Goal: Navigation & Orientation: Go to known website

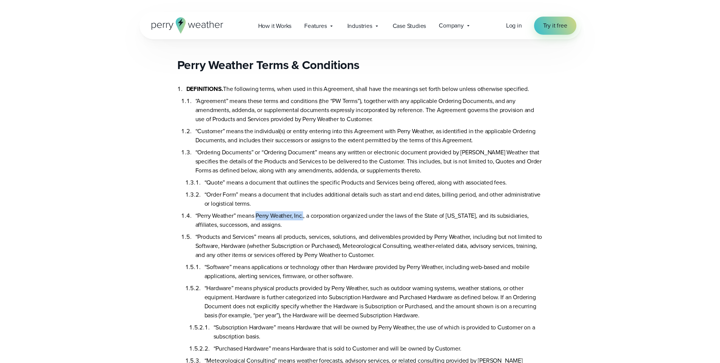
drag, startPoint x: 258, startPoint y: 216, endPoint x: 305, endPoint y: 216, distance: 46.5
click at [305, 216] on li "“Perry Weather” means Perry Weather, Inc., a corporation organized under the la…" at bounding box center [369, 219] width 348 height 21
copy li "Perry Weather, Inc."
click at [174, 21] on icon at bounding box center [187, 25] width 72 height 16
